Goal: Check status: Check status

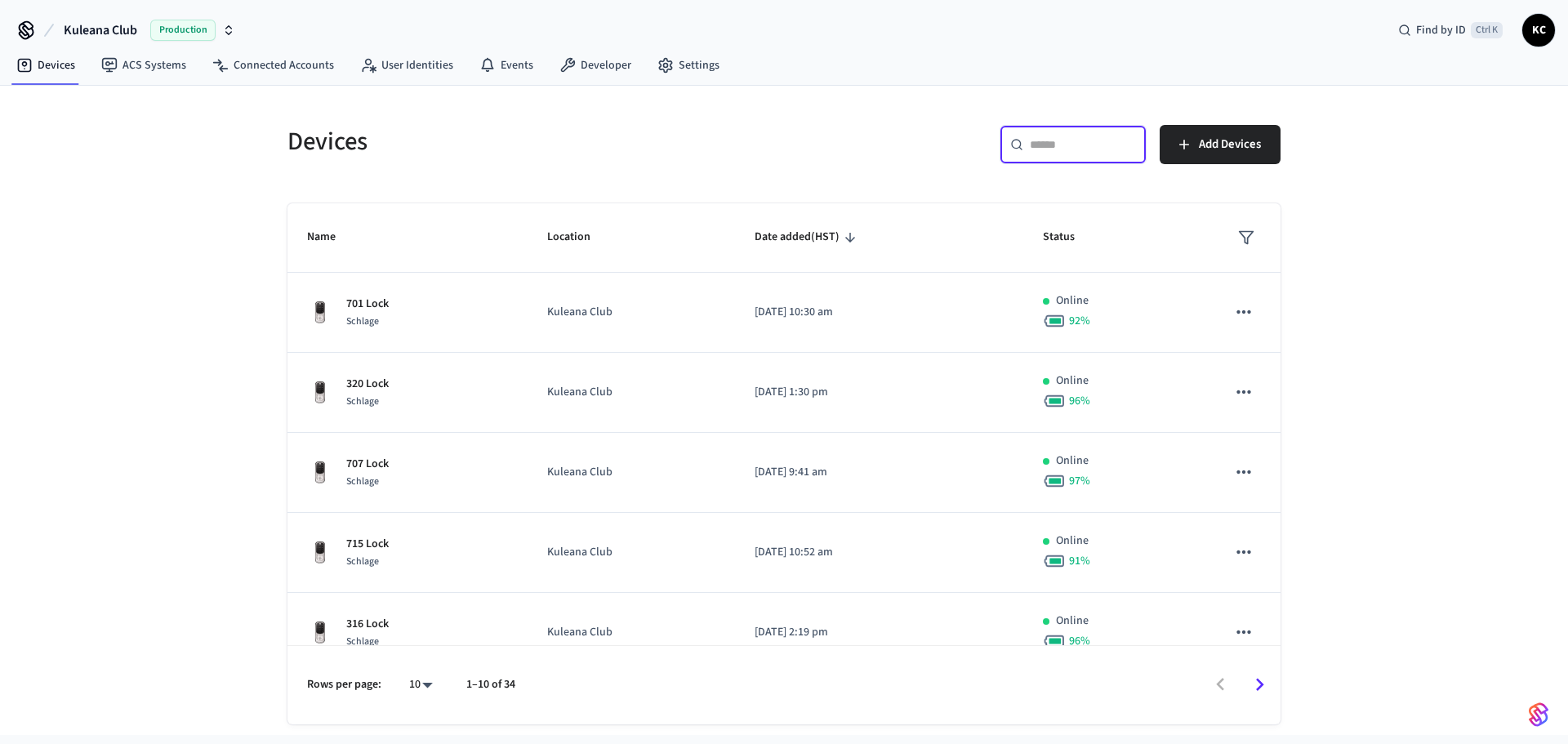
click at [1035, 139] on input "text" at bounding box center [1083, 144] width 107 height 16
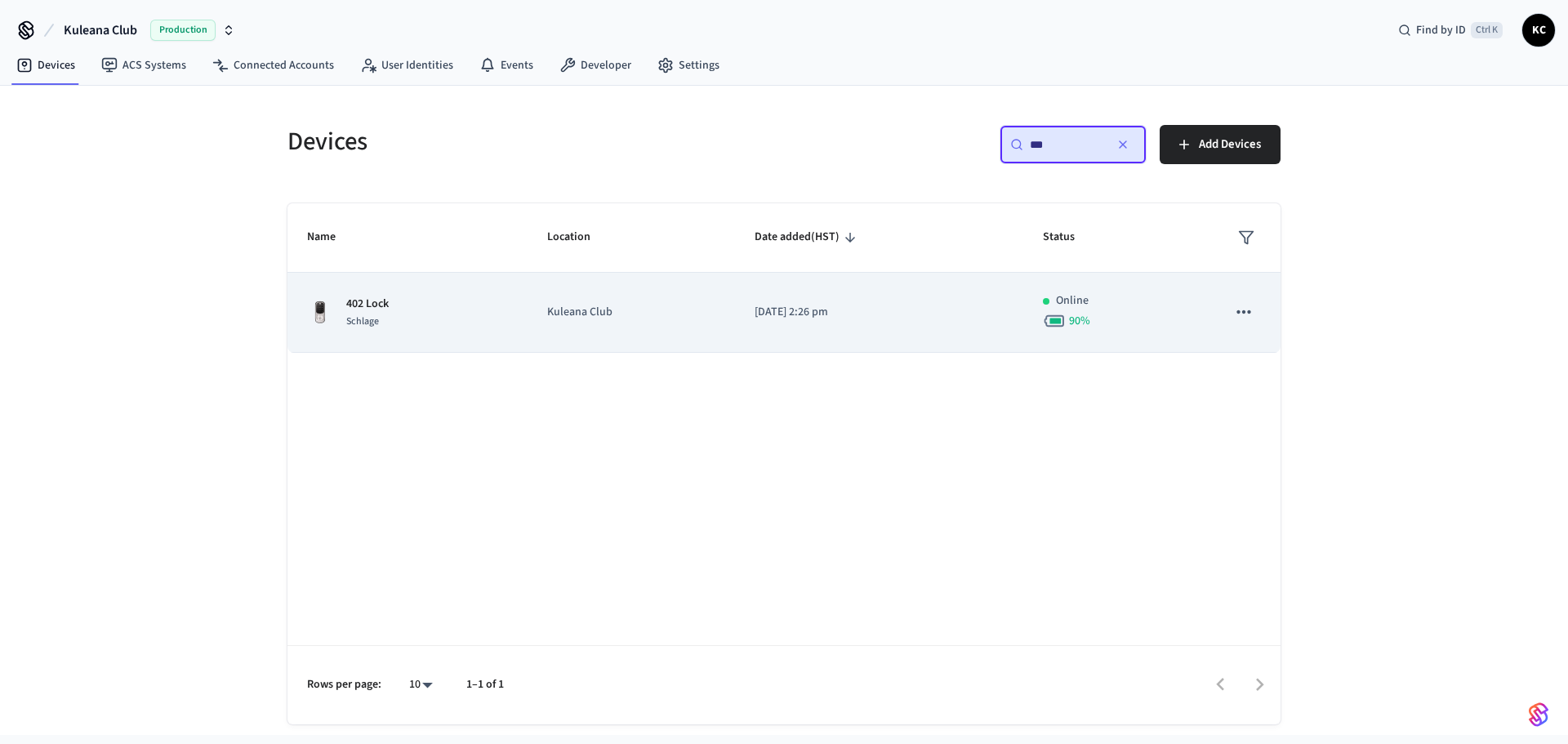
type input "***"
click at [800, 321] on td "[DATE] 2:26 pm" at bounding box center [878, 312] width 288 height 80
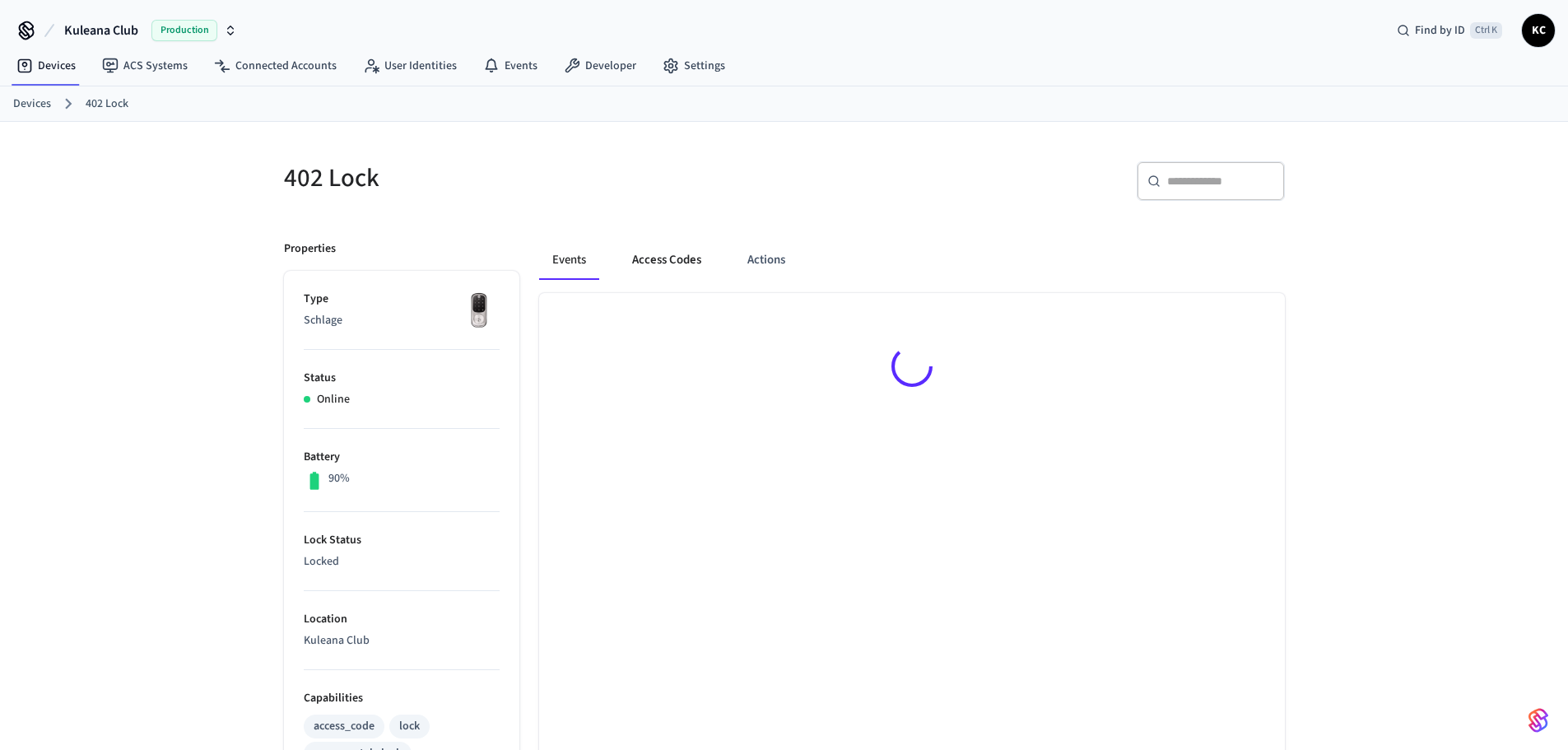
click at [687, 263] on button "Access Codes" at bounding box center [666, 259] width 96 height 39
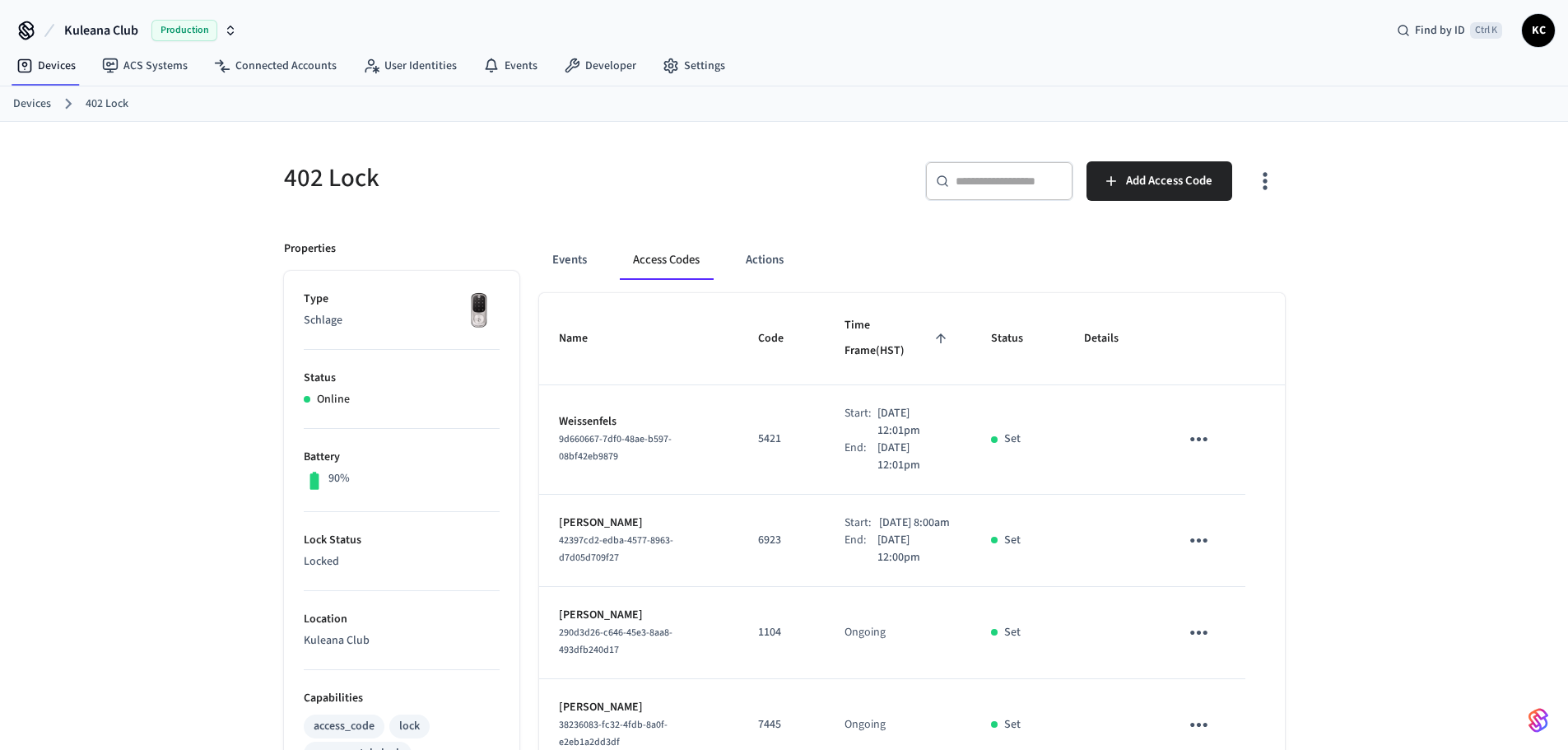
click at [177, 238] on div "402 Lock ​ ​ Add Access Code Properties Type Schlage Status Online Battery 90% …" at bounding box center [784, 763] width 1568 height 1282
click at [137, 275] on div "402 Lock ​ ​ Add Access Code Properties Type Schlage Status Online Battery 90% …" at bounding box center [784, 763] width 1568 height 1282
click at [168, 268] on div "402 Lock ​ ​ Add Access Code Properties Type Schlage Status Online Battery 90% …" at bounding box center [784, 763] width 1568 height 1282
click at [214, 531] on div "402 Lock ​ ​ Add Access Code Properties Type Schlage Status Online Battery 90% …" at bounding box center [784, 763] width 1568 height 1282
